Goal: Task Accomplishment & Management: Manage account settings

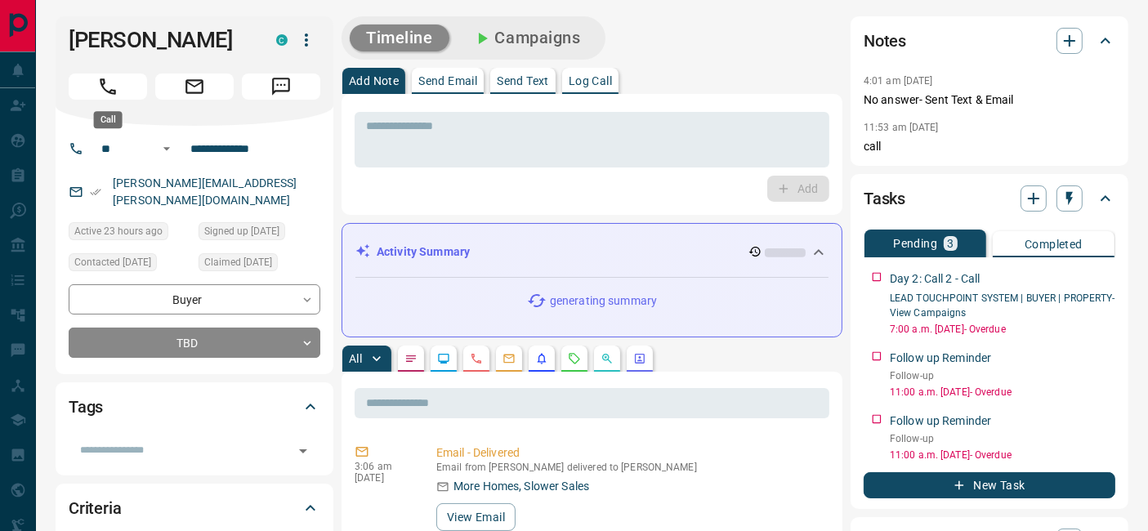
click at [101, 96] on icon "Call" at bounding box center [107, 86] width 21 height 21
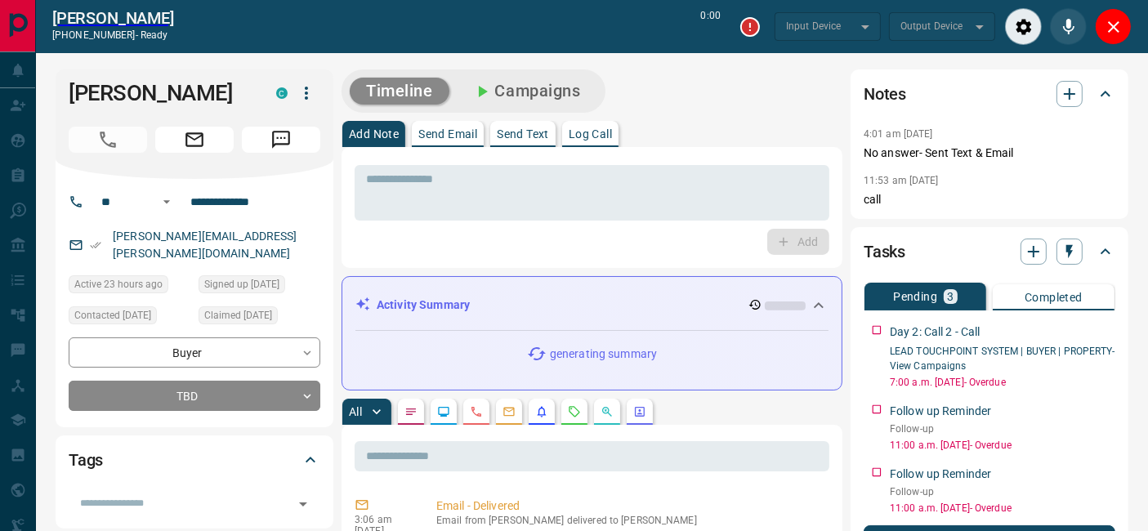
type input "*******"
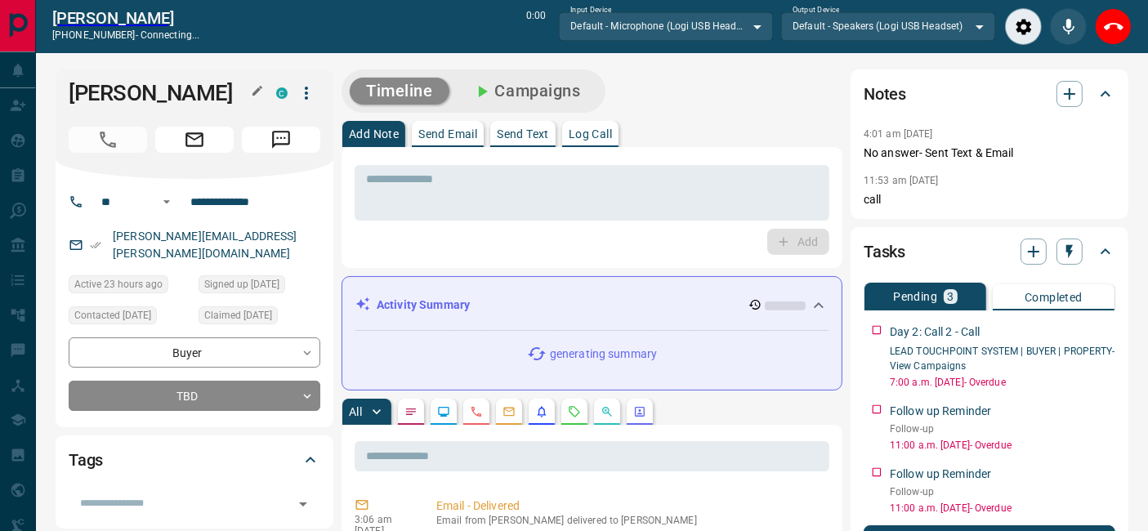
drag, startPoint x: 62, startPoint y: 96, endPoint x: 213, endPoint y: 92, distance: 150.5
click at [213, 92] on div "[PERSON_NAME] C" at bounding box center [195, 124] width 278 height 110
copy h1 "[PERSON_NAME]"
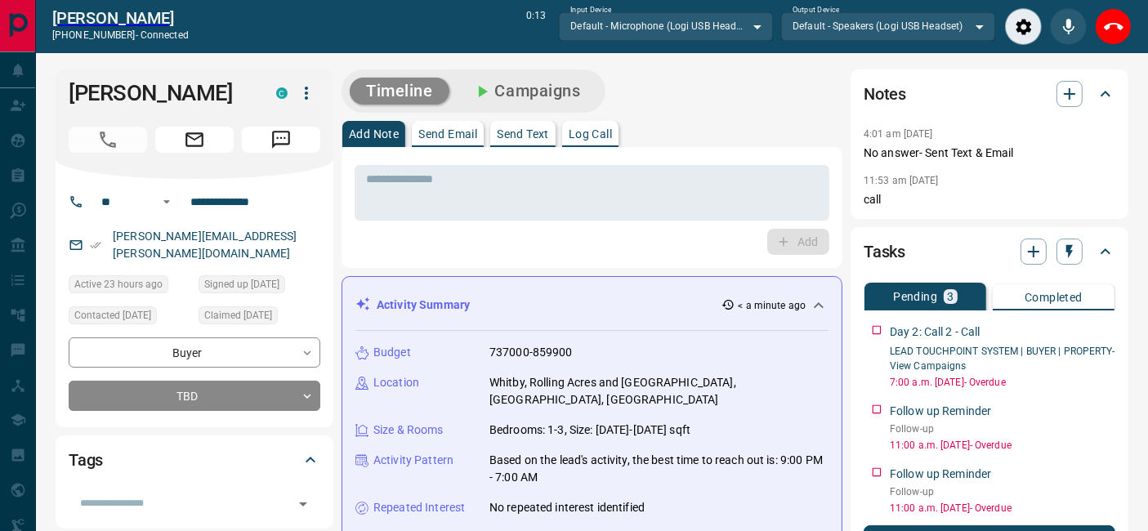
click at [622, 248] on div "Add" at bounding box center [592, 242] width 475 height 26
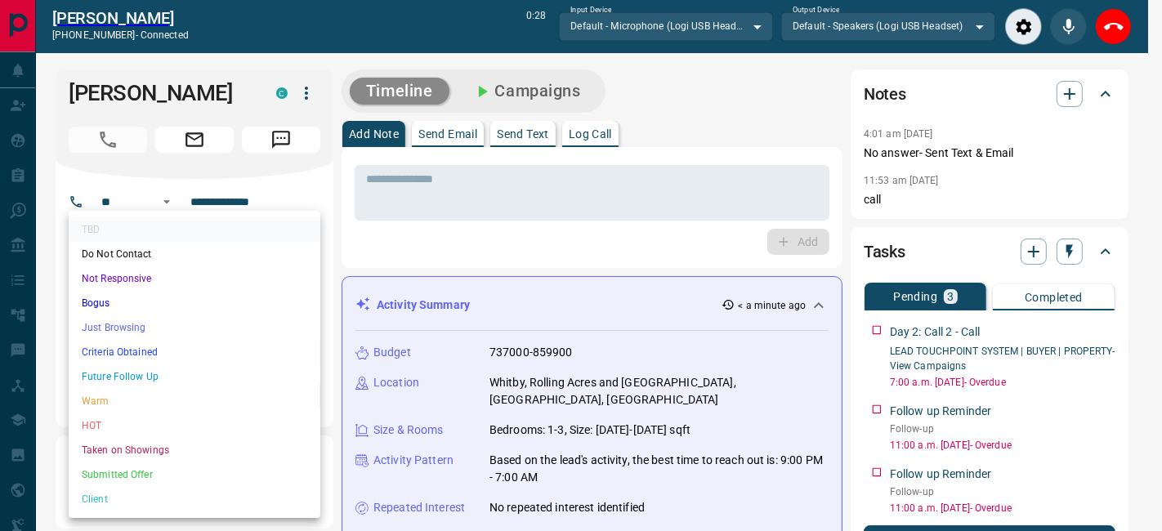
drag, startPoint x: 222, startPoint y: 386, endPoint x: 229, endPoint y: 379, distance: 9.2
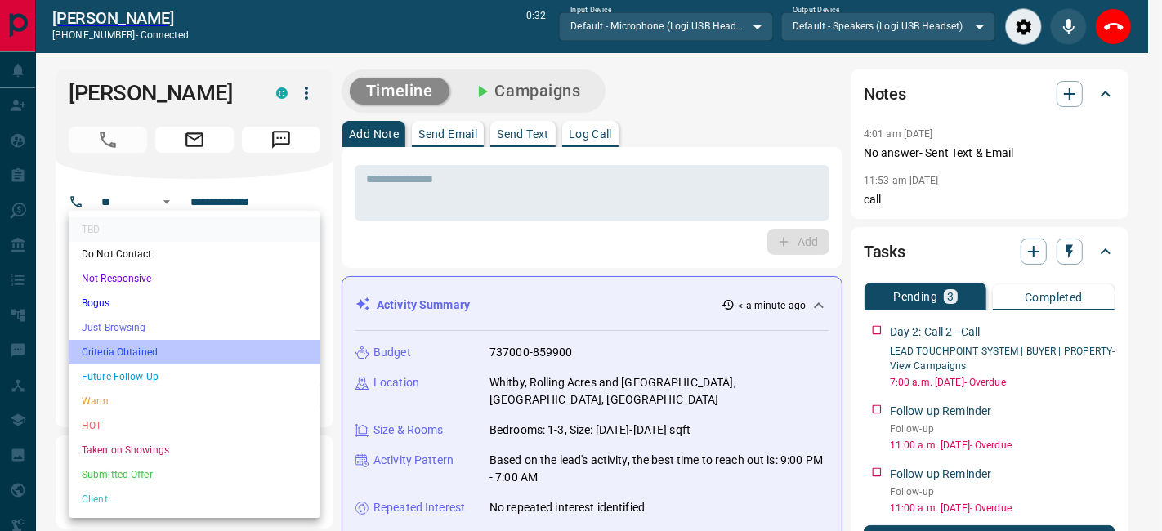
click at [181, 348] on li "Criteria Obtained" at bounding box center [195, 352] width 252 height 25
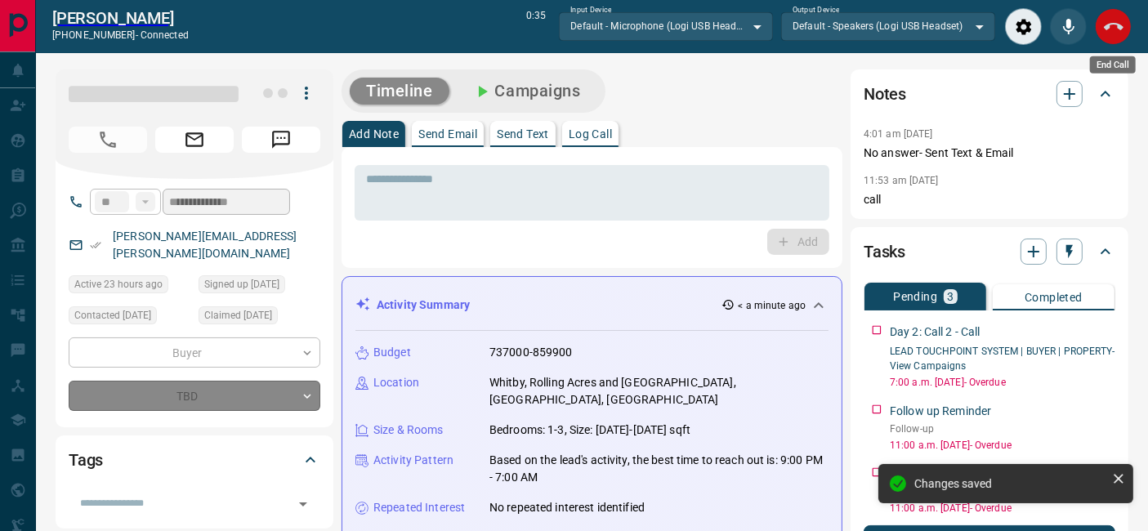
type input "*"
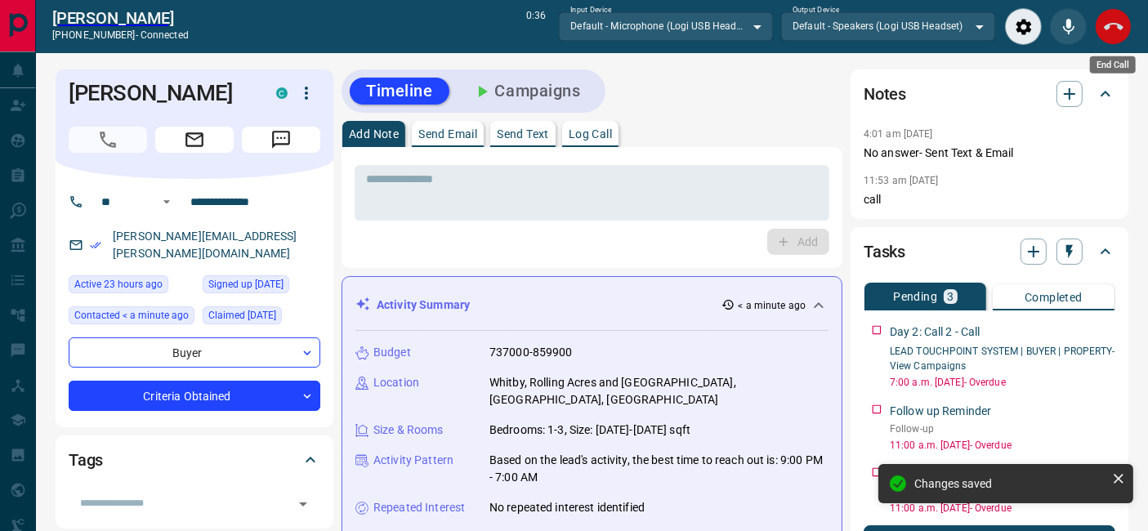
click at [1104, 25] on icon "End Call" at bounding box center [1114, 27] width 20 height 20
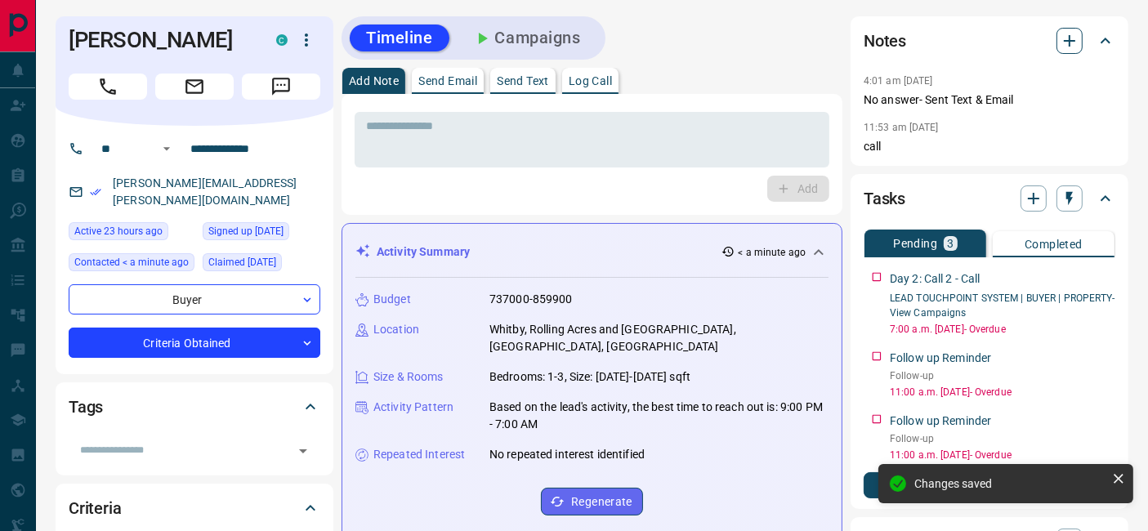
click at [1072, 51] on button "button" at bounding box center [1070, 41] width 26 height 26
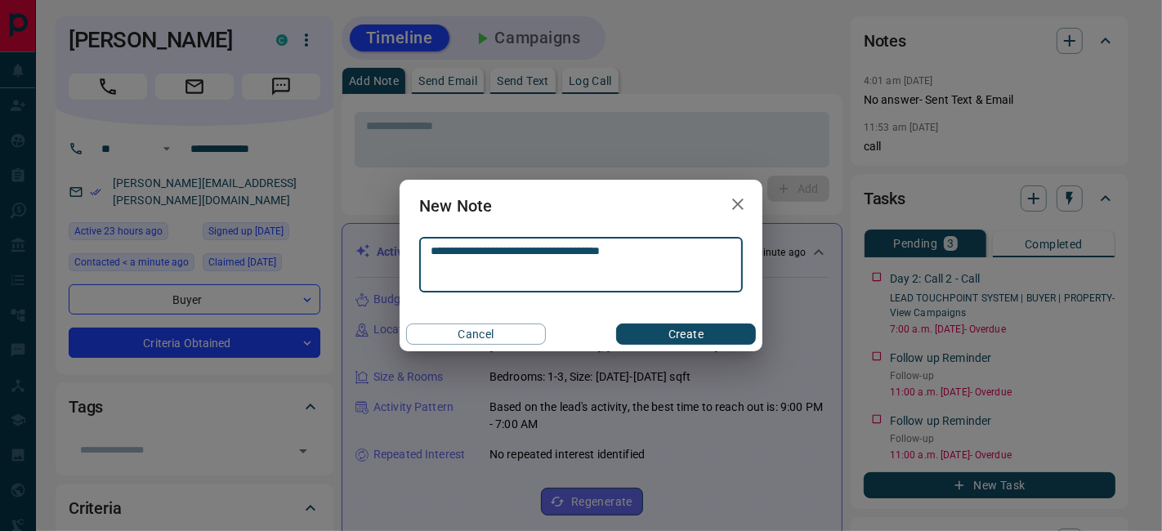
type textarea "**********"
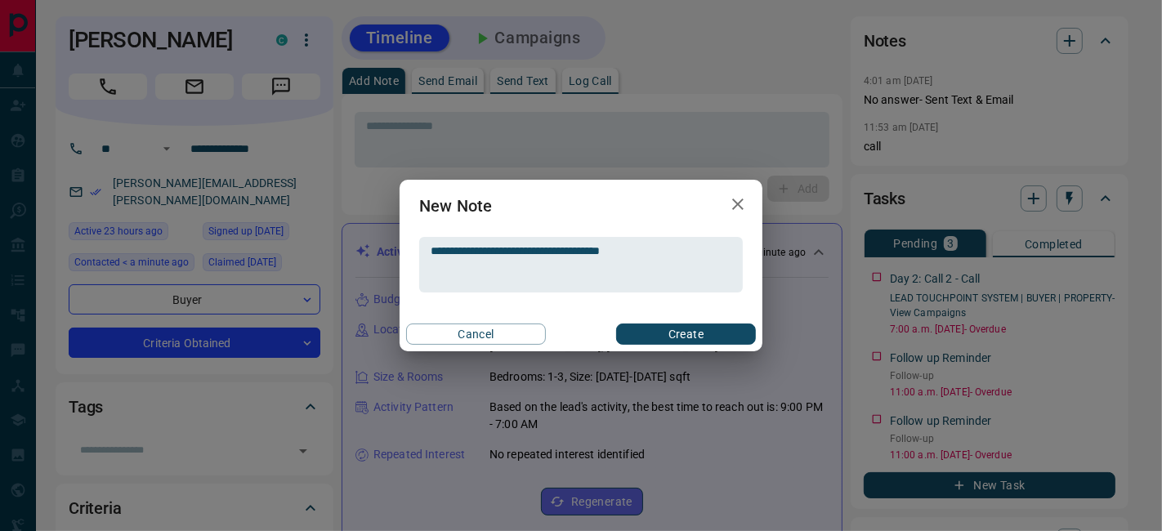
click at [695, 320] on div "Cancel Create" at bounding box center [581, 334] width 363 height 34
click at [691, 326] on button "Create" at bounding box center [686, 334] width 140 height 21
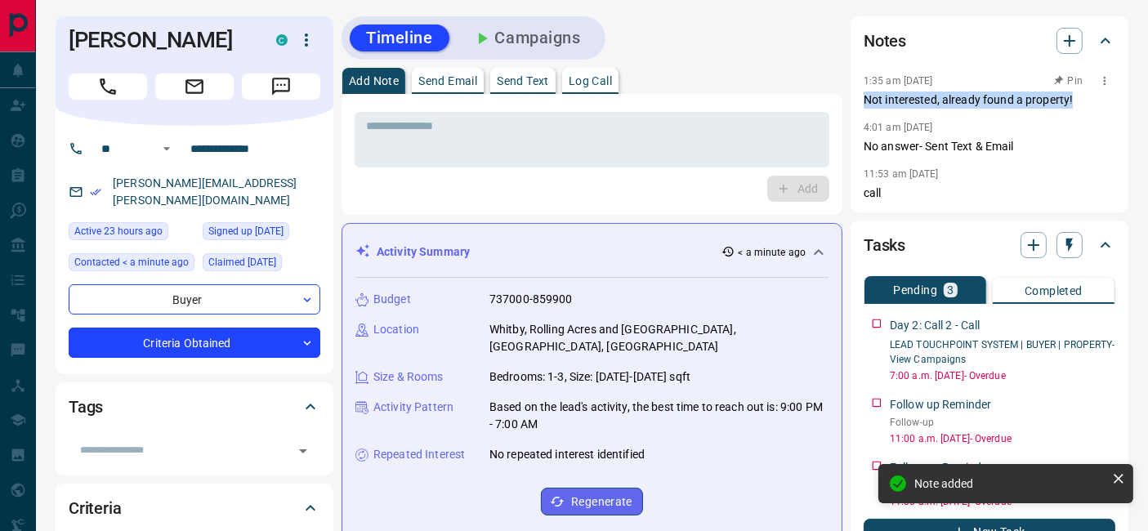
drag, startPoint x: 861, startPoint y: 99, endPoint x: 1080, endPoint y: 100, distance: 219.1
click at [1080, 100] on div "Notes 1:35 am [DATE] Pin Not interested, already found a property! 4:01 am [DAT…" at bounding box center [990, 114] width 278 height 196
copy p "Not interested, already found a property!"
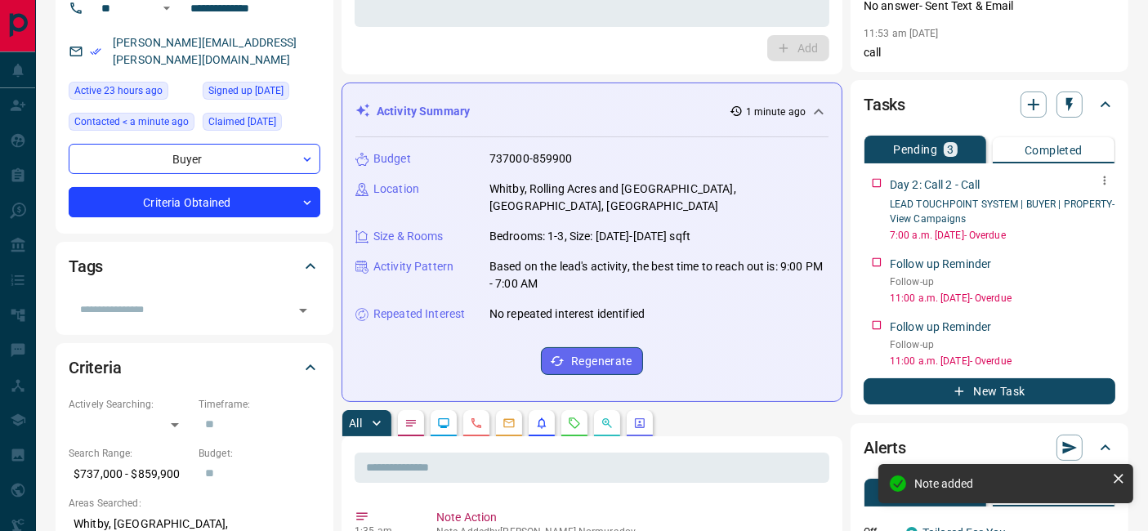
scroll to position [181, 0]
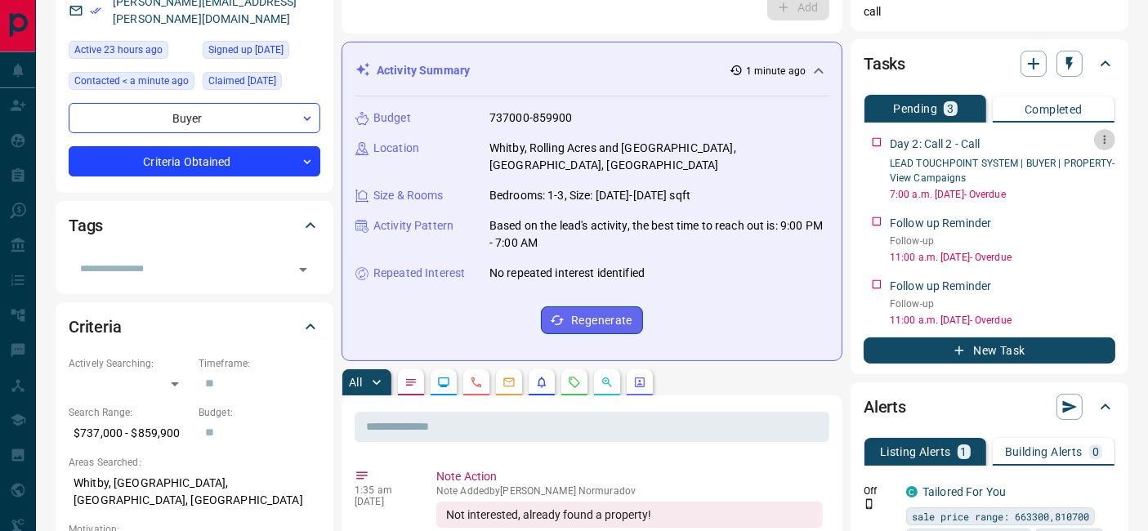
click at [1109, 136] on icon "button" at bounding box center [1105, 139] width 13 height 13
click at [1089, 188] on li "Delete" at bounding box center [1079, 194] width 72 height 25
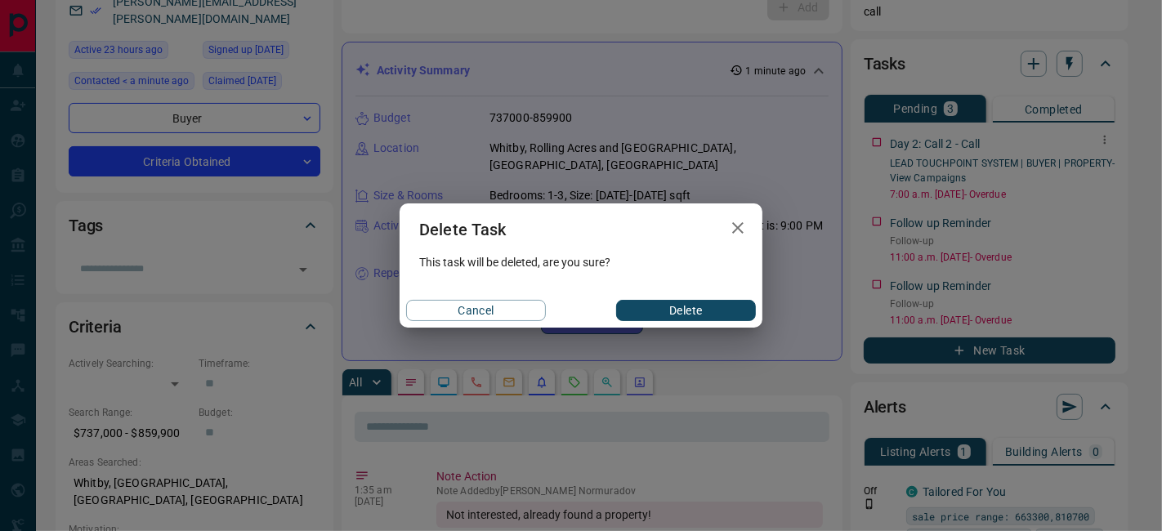
click at [718, 310] on button "Delete" at bounding box center [686, 310] width 140 height 21
